Goal: Task Accomplishment & Management: Use online tool/utility

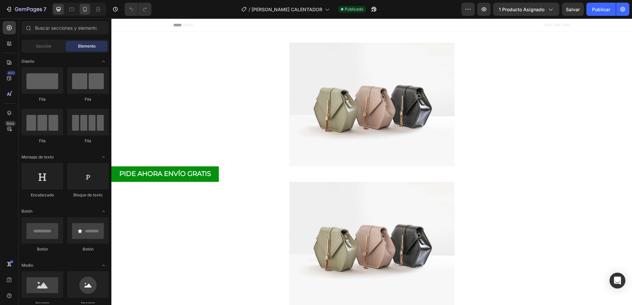
click at [86, 14] on div at bounding box center [85, 9] width 11 height 11
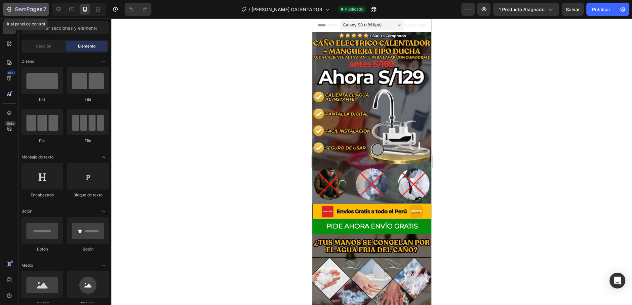
click at [21, 11] on icon "button" at bounding box center [28, 10] width 27 height 6
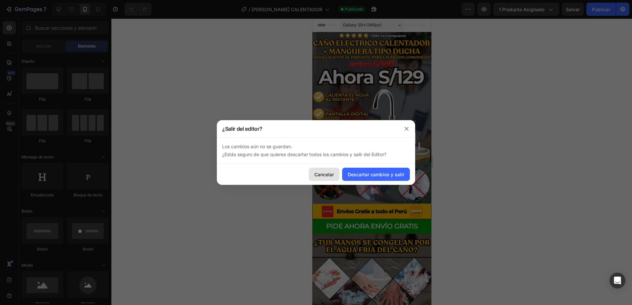
drag, startPoint x: 315, startPoint y: 176, endPoint x: 3, endPoint y: 157, distance: 312.4
click at [315, 176] on font "Cancelar" at bounding box center [323, 174] width 19 height 7
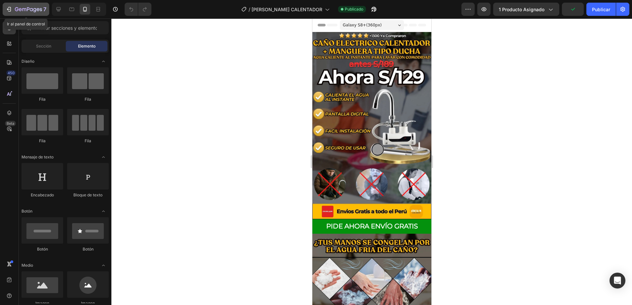
click at [33, 13] on div "7" at bounding box center [30, 9] width 31 height 8
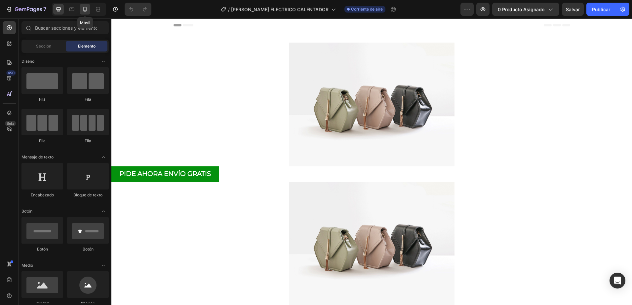
click at [85, 10] on icon at bounding box center [85, 9] width 4 height 5
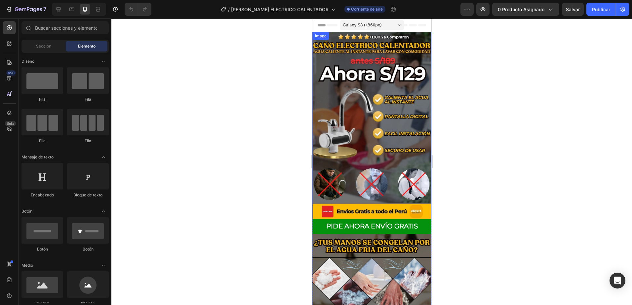
click at [366, 84] on img at bounding box center [371, 125] width 119 height 187
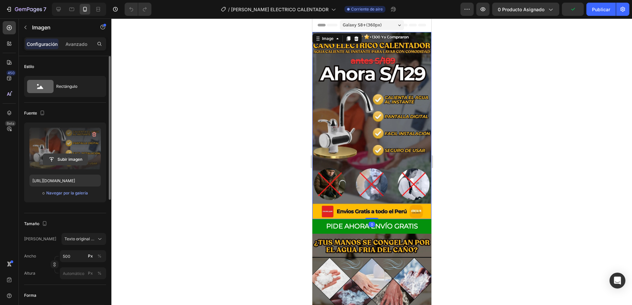
click at [70, 158] on input "file" at bounding box center [65, 159] width 45 height 11
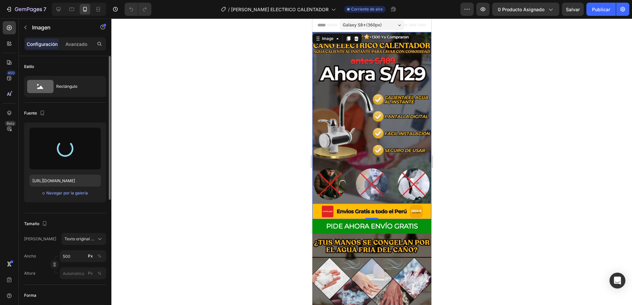
type input "https://cdn.shopify.com/s/files/1/0596/9166/3459/files/gempages_548781553036034…"
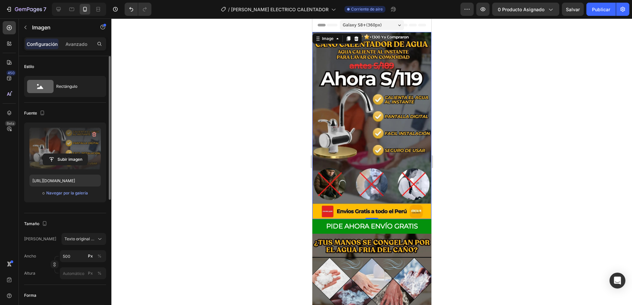
click at [496, 208] on div at bounding box center [371, 162] width 520 height 287
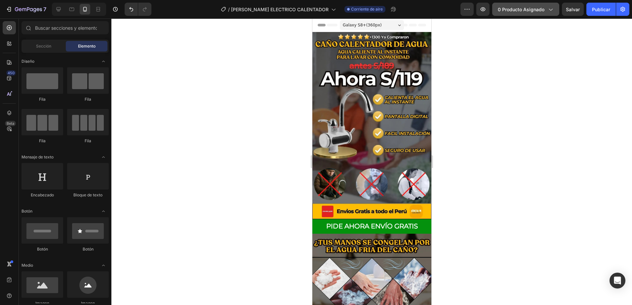
click at [520, 10] on span "0 producto asignado" at bounding box center [521, 9] width 47 height 7
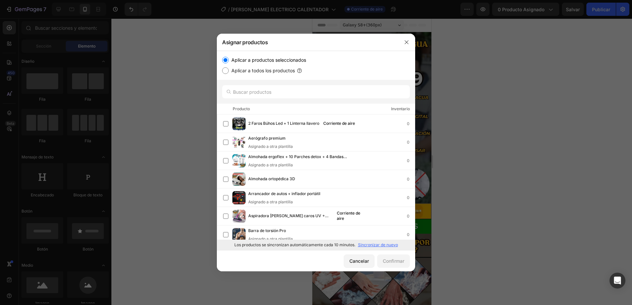
click at [383, 244] on p "Sincronizar de nuevo" at bounding box center [378, 245] width 40 height 6
click at [253, 95] on input "text" at bounding box center [316, 91] width 188 height 13
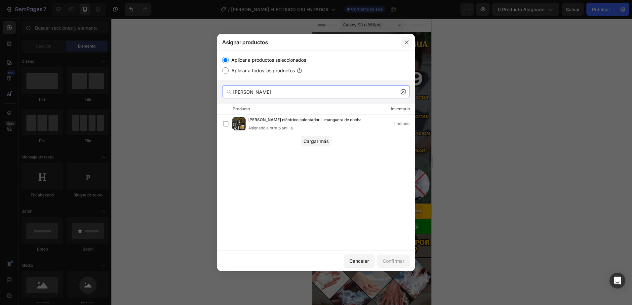
type input "caño"
click at [406, 44] on icon "button" at bounding box center [406, 42] width 5 height 5
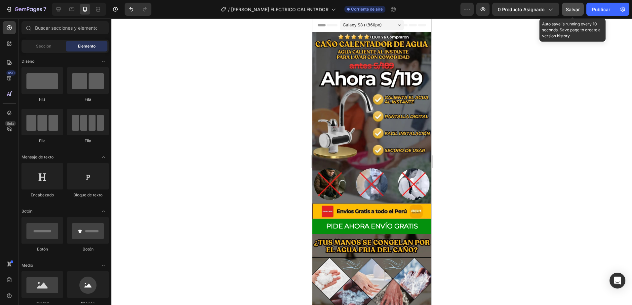
click at [570, 13] on button "Salvar" at bounding box center [573, 9] width 22 height 13
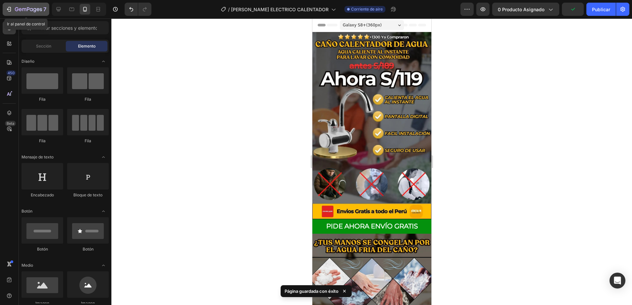
click at [29, 10] on icon "button" at bounding box center [28, 10] width 27 height 6
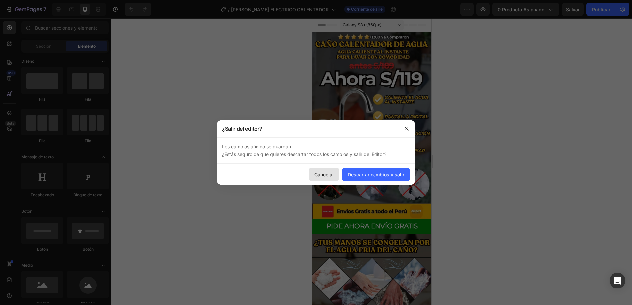
click at [335, 172] on button "Cancelar" at bounding box center [324, 174] width 31 height 13
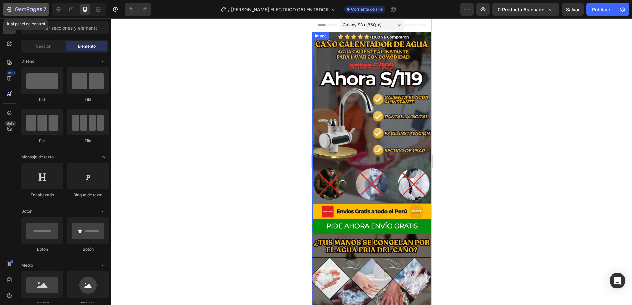
click at [16, 11] on icon "button" at bounding box center [28, 10] width 27 height 6
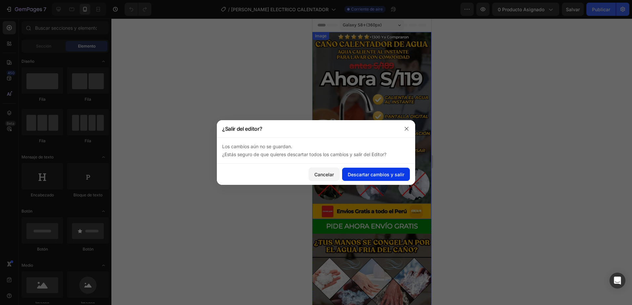
click at [368, 179] on button "Descartar cambios y salir" at bounding box center [376, 174] width 68 height 13
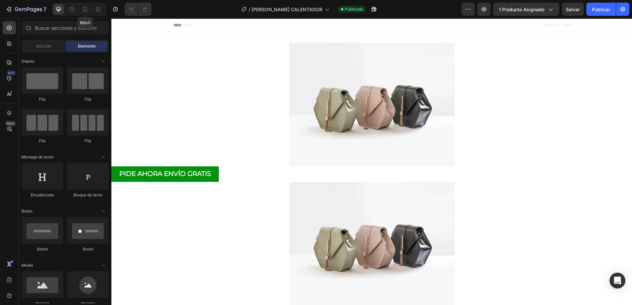
drag, startPoint x: 84, startPoint y: 9, endPoint x: 79, endPoint y: 5, distance: 5.9
click at [82, 7] on icon at bounding box center [85, 9] width 7 height 7
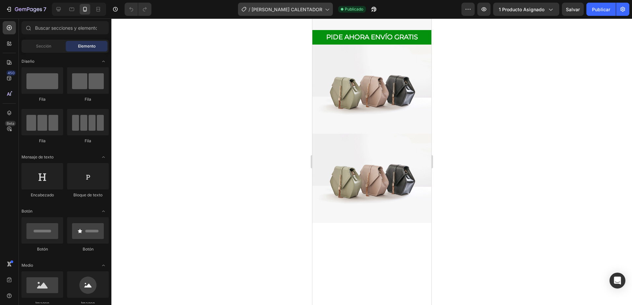
scroll to position [547, 0]
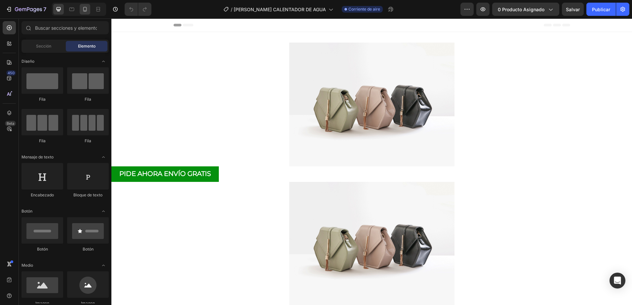
click at [81, 12] on div at bounding box center [85, 9] width 11 height 11
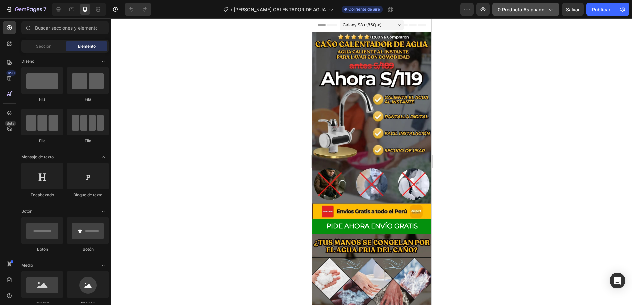
click at [536, 8] on span "0 producto asignado" at bounding box center [521, 9] width 47 height 7
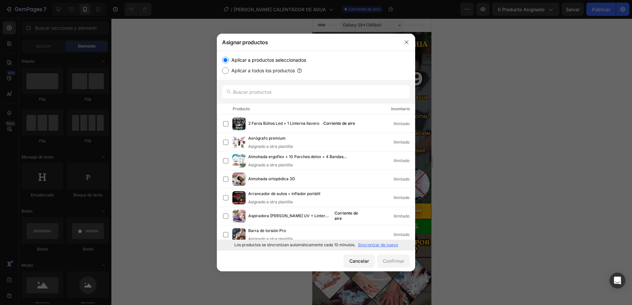
click at [372, 244] on p "Sincronizar de nuevo" at bounding box center [378, 245] width 40 height 6
click at [270, 92] on input "text" at bounding box center [316, 91] width 188 height 13
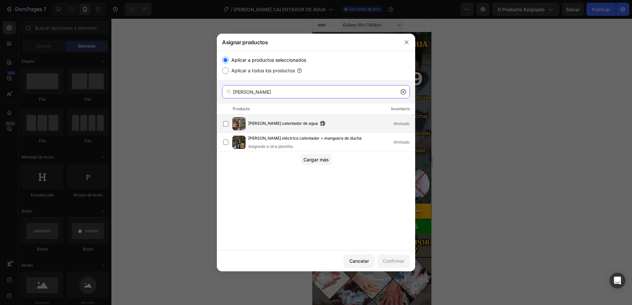
type input "[PERSON_NAME]"
click at [238, 126] on img at bounding box center [238, 123] width 13 height 13
click at [395, 264] on font "Confirmar" at bounding box center [393, 261] width 21 height 7
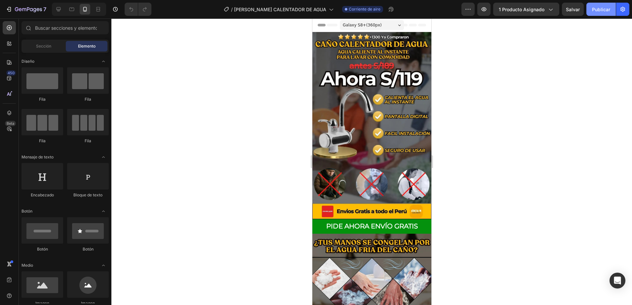
click at [607, 9] on font "Publicar" at bounding box center [601, 9] width 18 height 7
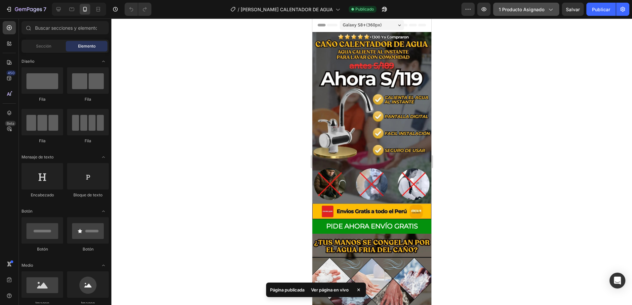
click at [526, 12] on span "1 producto asignado" at bounding box center [522, 9] width 46 height 7
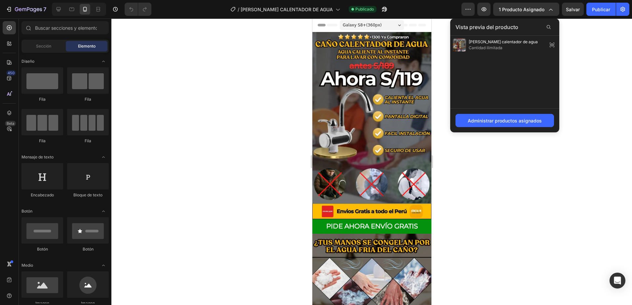
click at [502, 171] on div at bounding box center [371, 162] width 520 height 287
